Goal: Task Accomplishment & Management: Complete application form

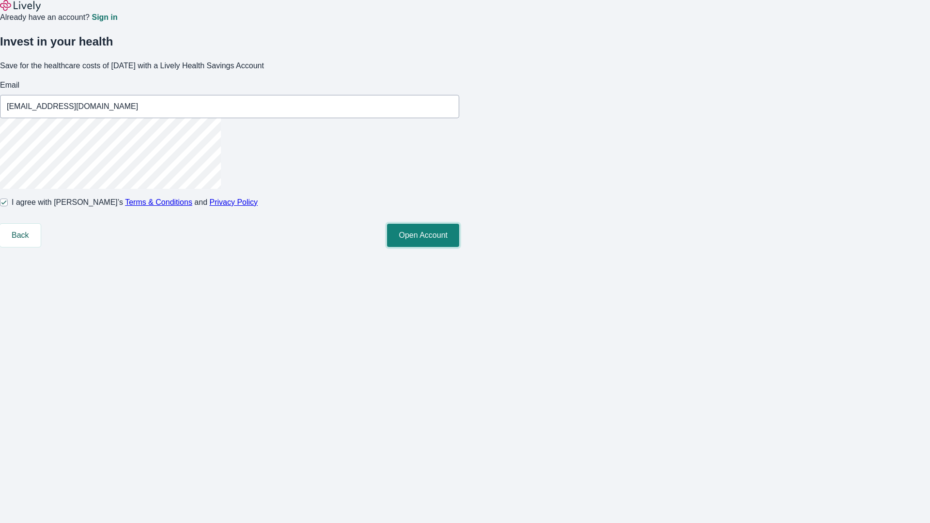
click at [459, 247] on button "Open Account" at bounding box center [423, 235] width 72 height 23
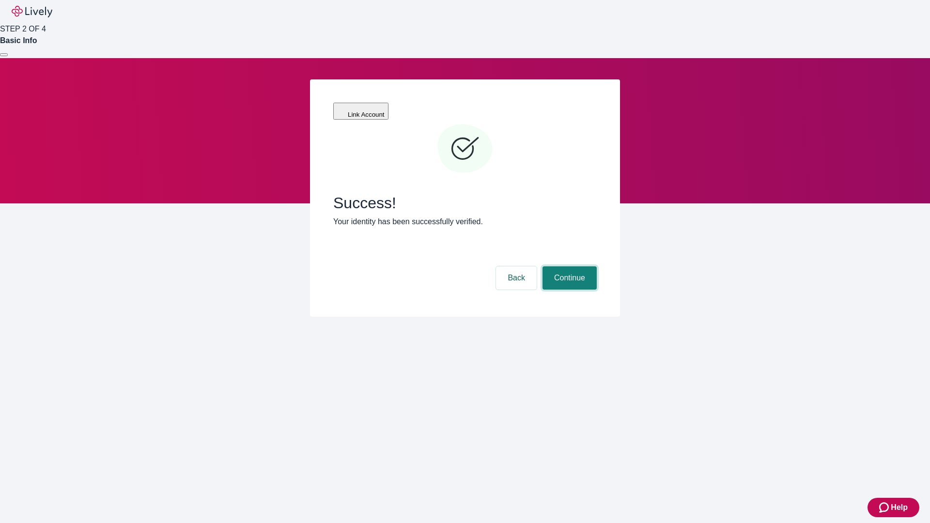
click at [568, 266] on button "Continue" at bounding box center [570, 277] width 54 height 23
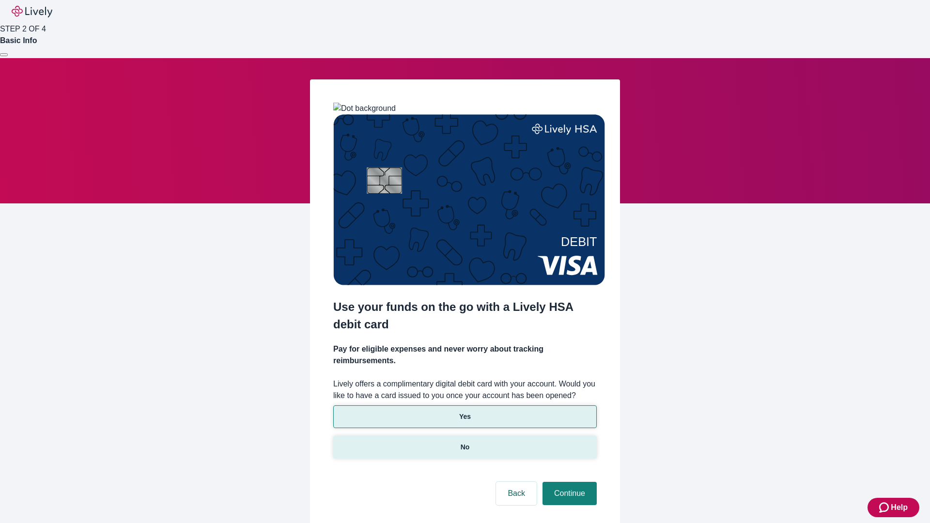
click at [465, 442] on p "No" at bounding box center [465, 447] width 9 height 10
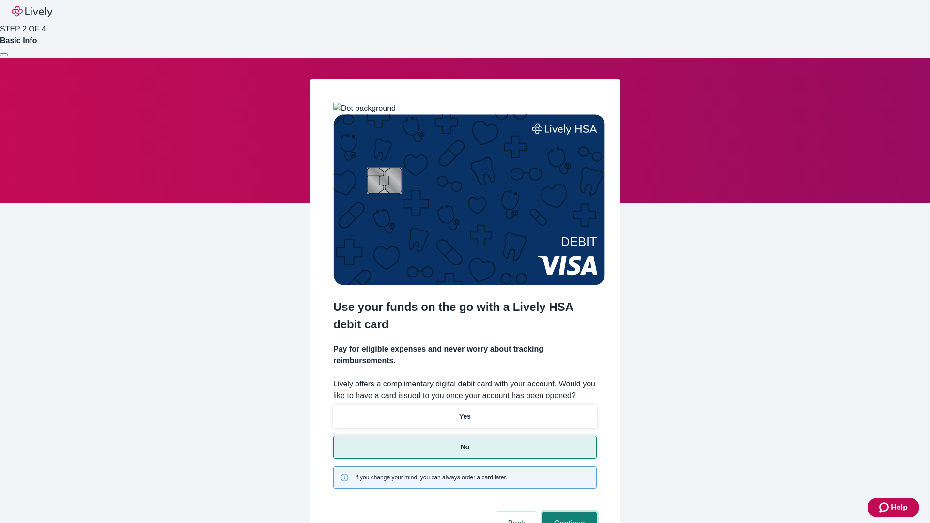
click at [568, 512] on button "Continue" at bounding box center [570, 523] width 54 height 23
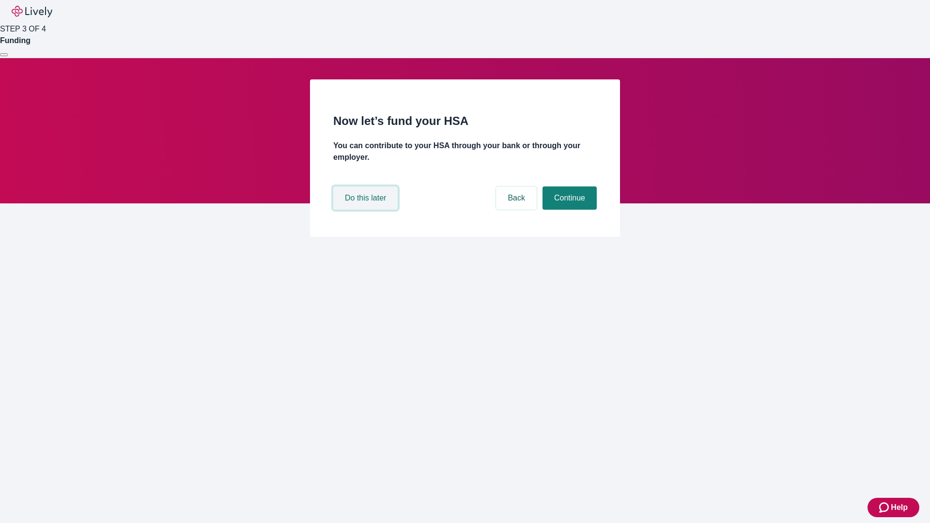
click at [367, 210] on button "Do this later" at bounding box center [365, 198] width 64 height 23
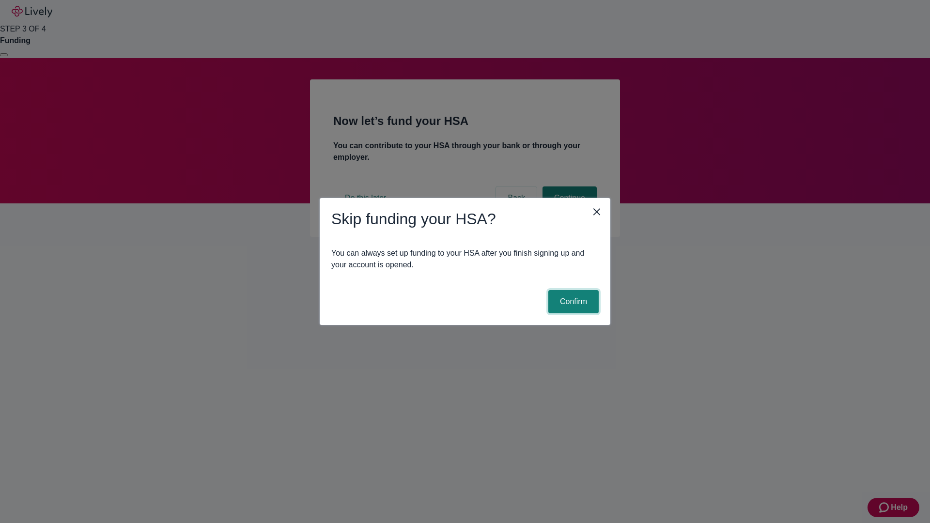
click at [572, 302] on button "Confirm" at bounding box center [573, 301] width 50 height 23
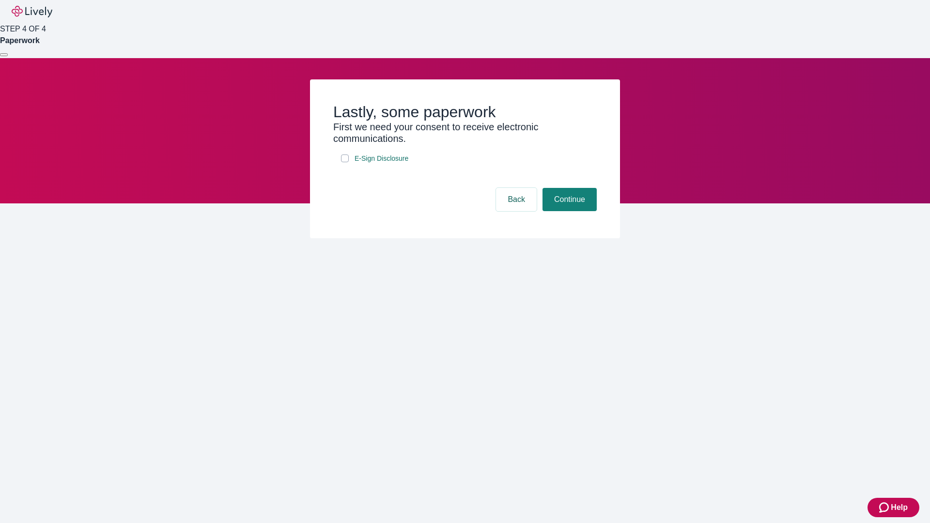
click at [345, 162] on input "E-Sign Disclosure" at bounding box center [345, 159] width 8 height 8
checkbox input "true"
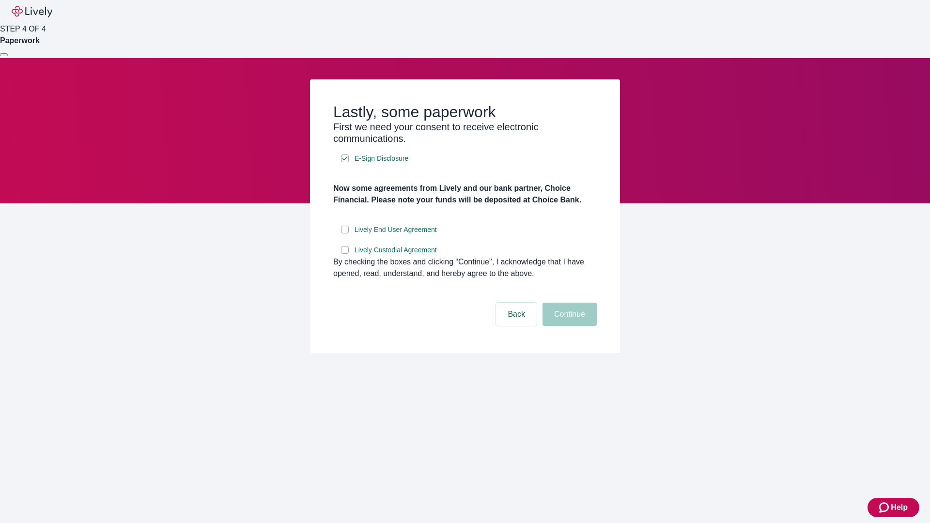
click at [345, 234] on input "Lively End User Agreement" at bounding box center [345, 230] width 8 height 8
checkbox input "true"
click at [345, 254] on input "Lively Custodial Agreement" at bounding box center [345, 250] width 8 height 8
checkbox input "true"
click at [568, 326] on button "Continue" at bounding box center [570, 314] width 54 height 23
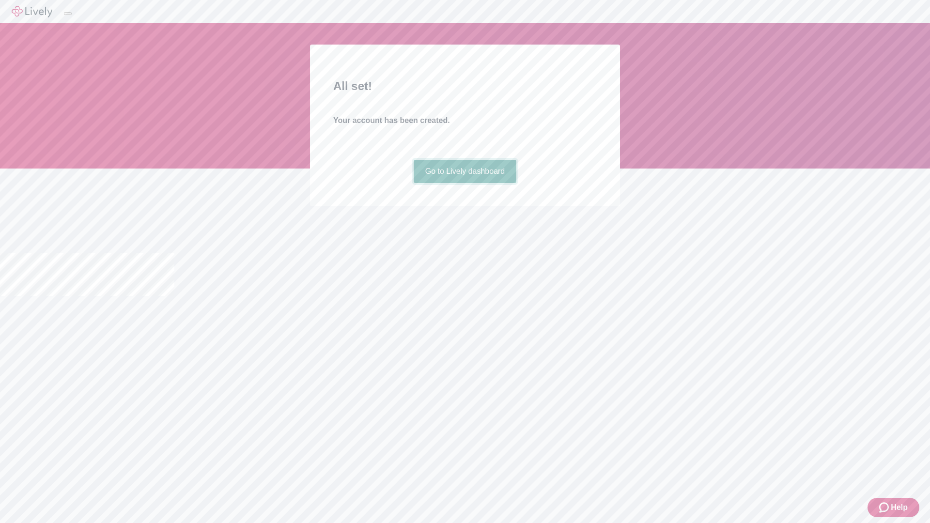
click at [465, 183] on link "Go to Lively dashboard" at bounding box center [465, 171] width 103 height 23
